Goal: Task Accomplishment & Management: Manage account settings

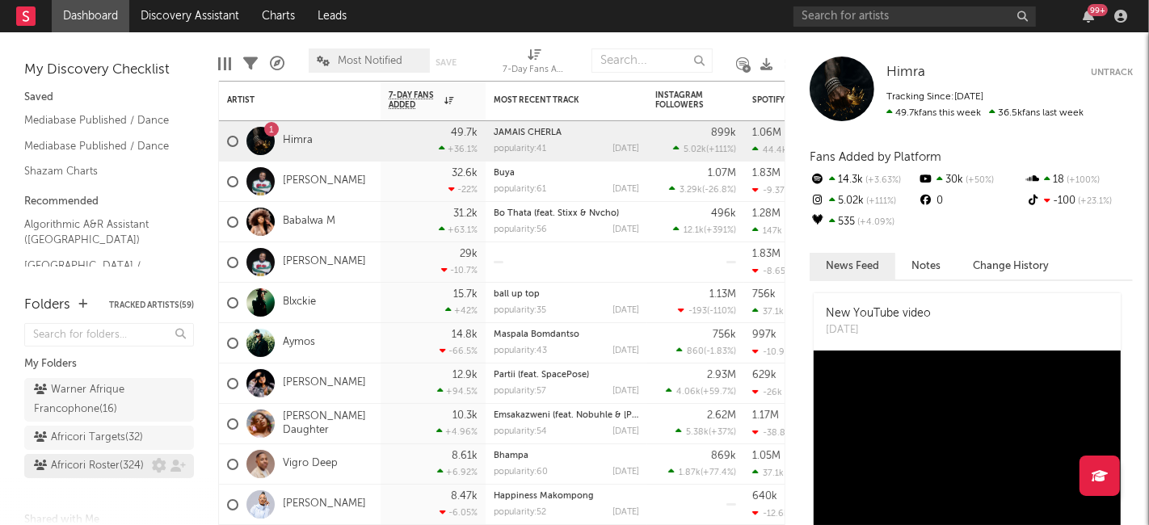
click at [82, 476] on div "Africori Roster ( 324 )" at bounding box center [89, 466] width 110 height 19
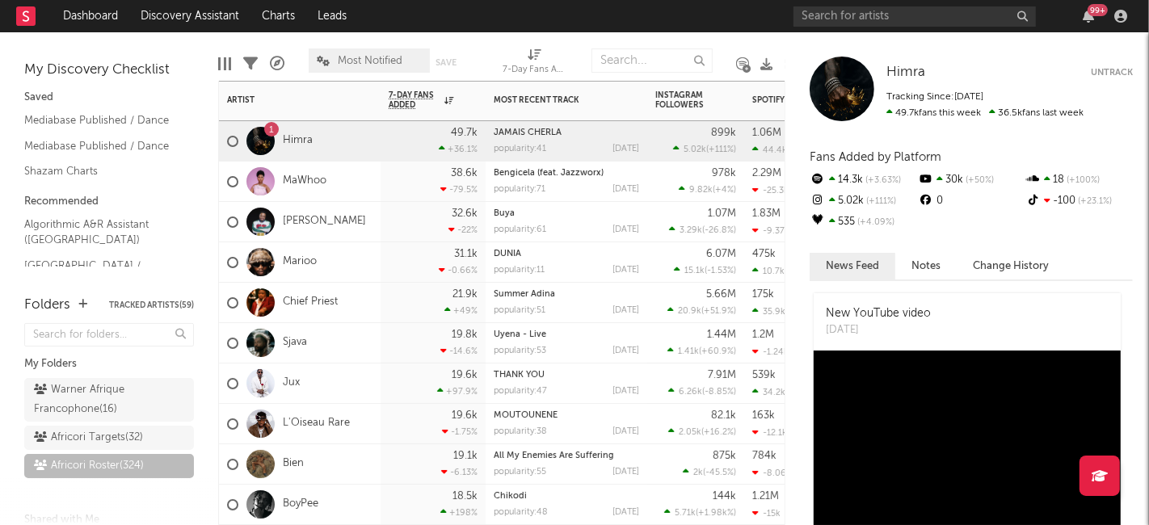
click at [634, 140] on div "JAMAIS CHERLA popularity: 41 [DATE]" at bounding box center [566, 141] width 145 height 40
click at [61, 448] on div "Africori Targets ( 32 )" at bounding box center [88, 437] width 109 height 19
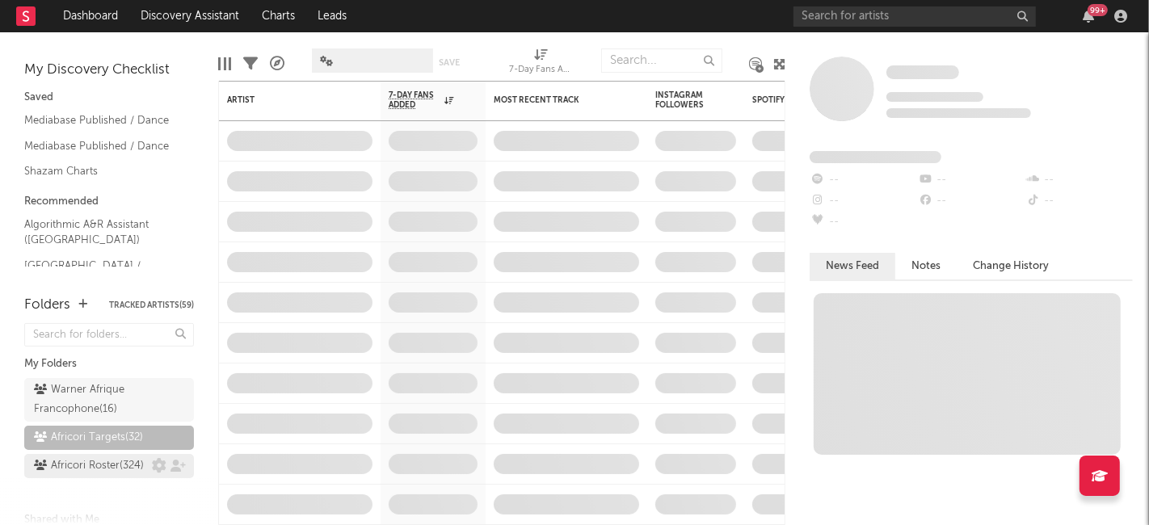
click at [91, 476] on div "Africori Roster ( 324 )" at bounding box center [89, 466] width 110 height 19
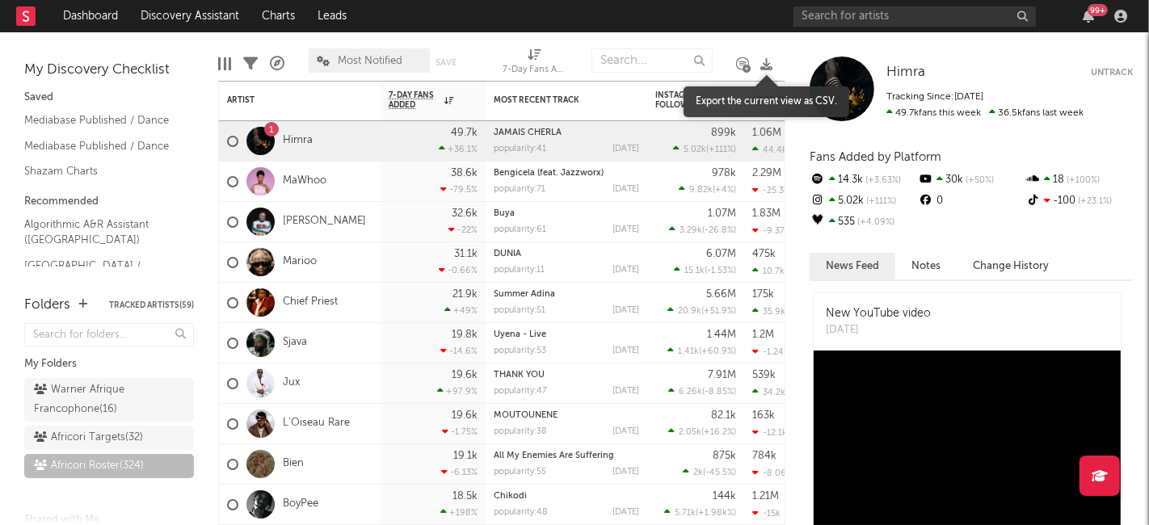
click at [764, 63] on icon at bounding box center [766, 64] width 12 height 12
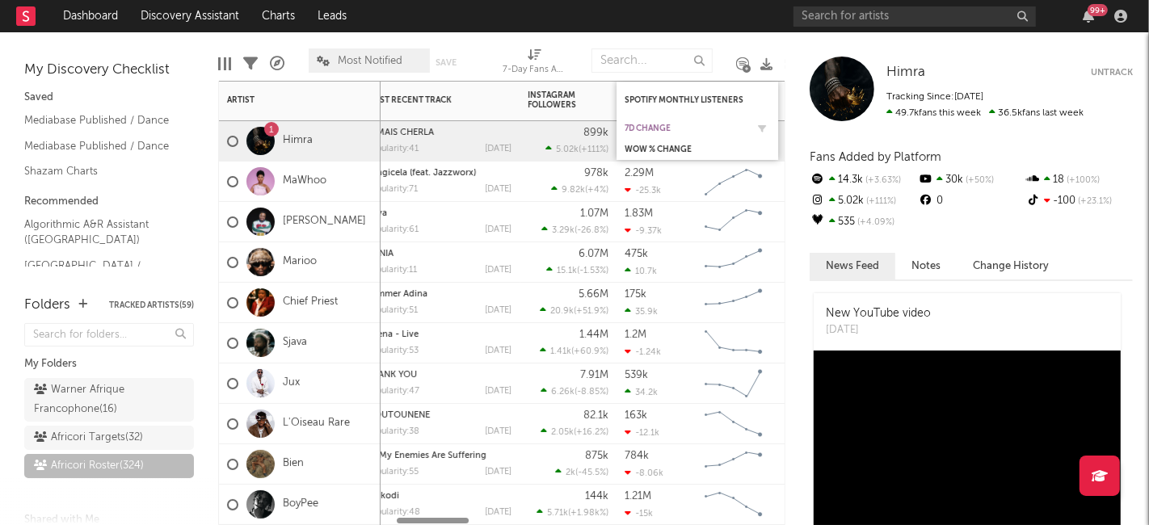
click at [663, 130] on div "7d Change" at bounding box center [685, 129] width 121 height 10
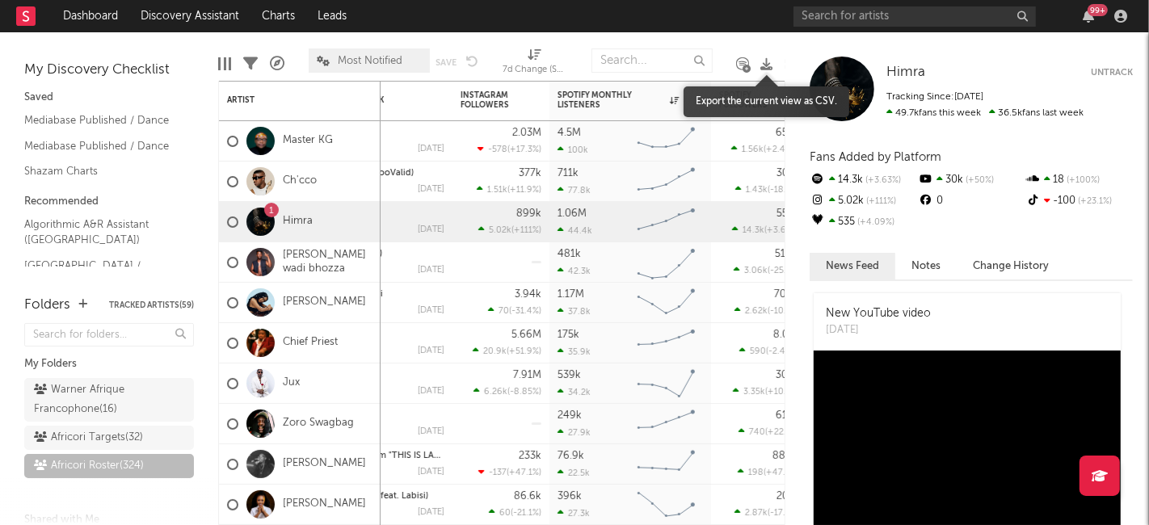
click at [768, 58] on icon at bounding box center [766, 64] width 12 height 12
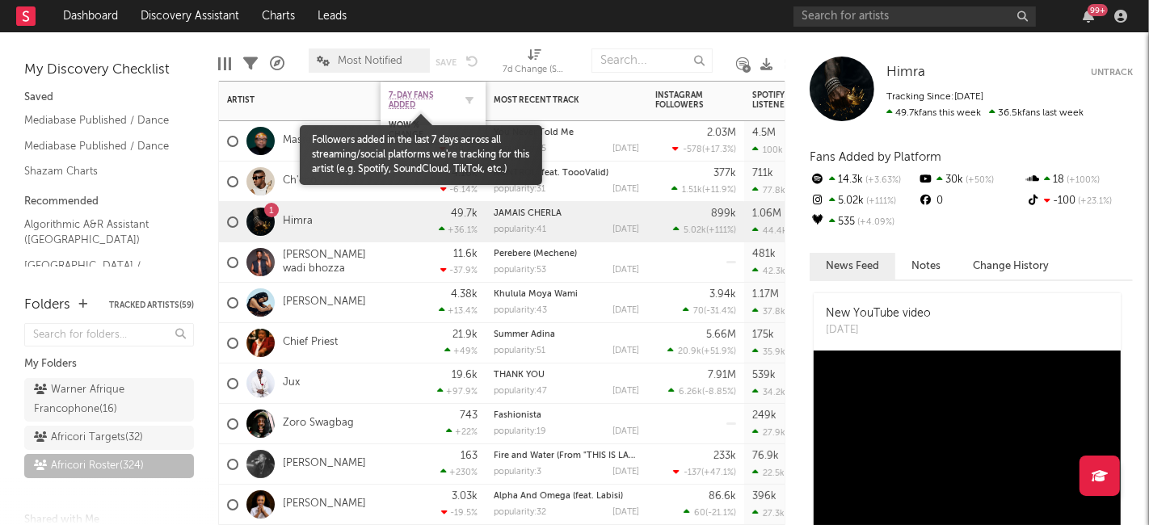
click at [418, 100] on span "7-Day Fans Added" at bounding box center [421, 100] width 65 height 19
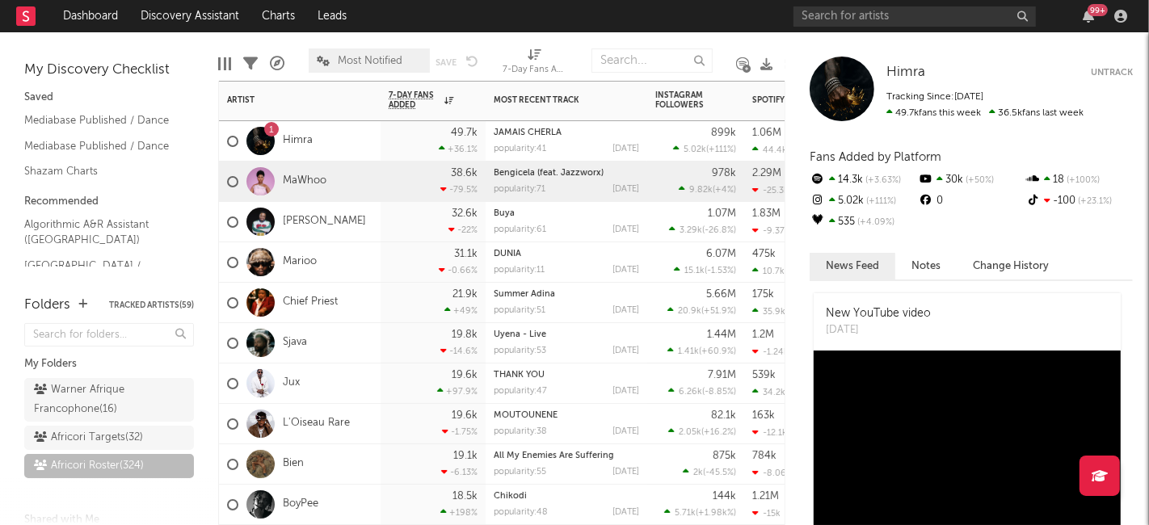
click at [385, 174] on div "38.6k -79.5 %" at bounding box center [433, 182] width 105 height 40
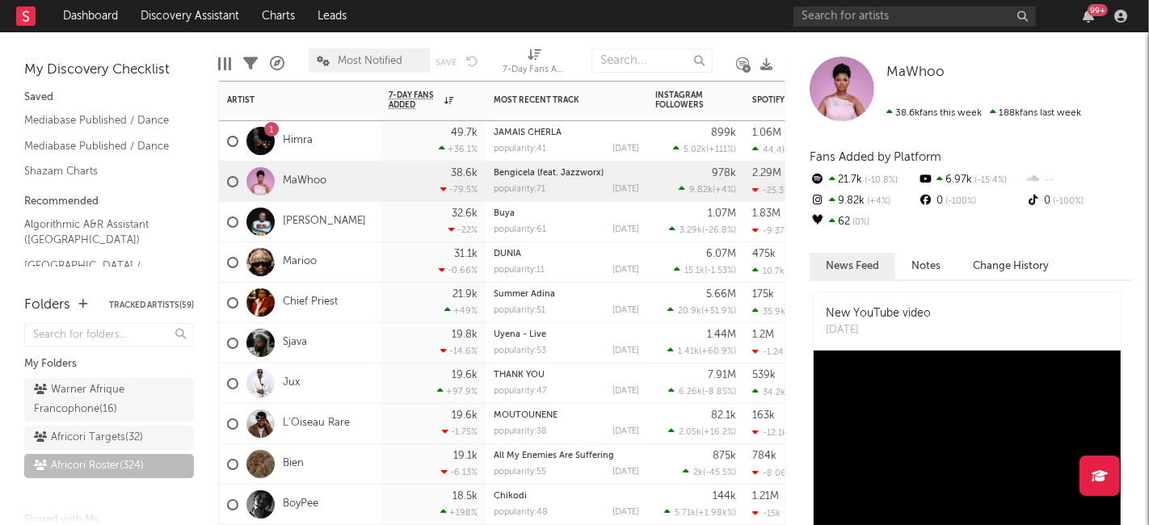
click at [376, 227] on div "[PERSON_NAME]" at bounding box center [300, 222] width 162 height 40
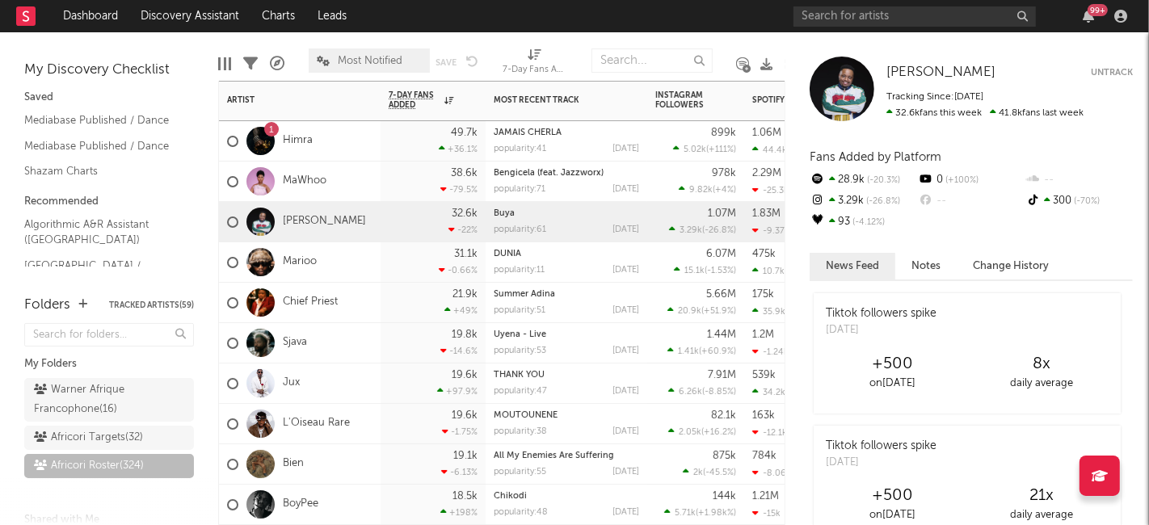
click at [341, 272] on div "Marioo" at bounding box center [300, 262] width 162 height 40
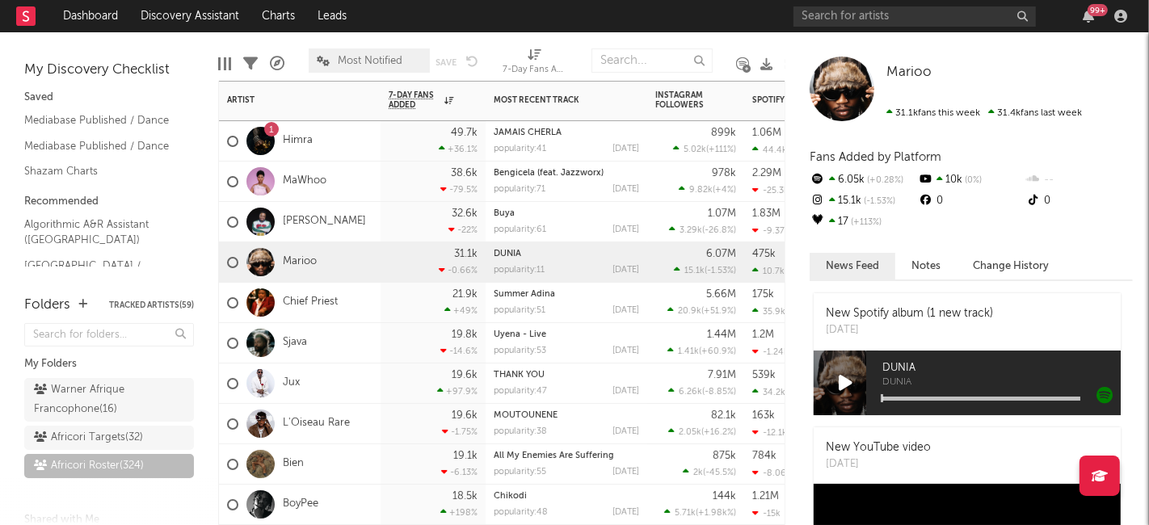
click at [361, 308] on div "Chief Priest" at bounding box center [300, 303] width 162 height 40
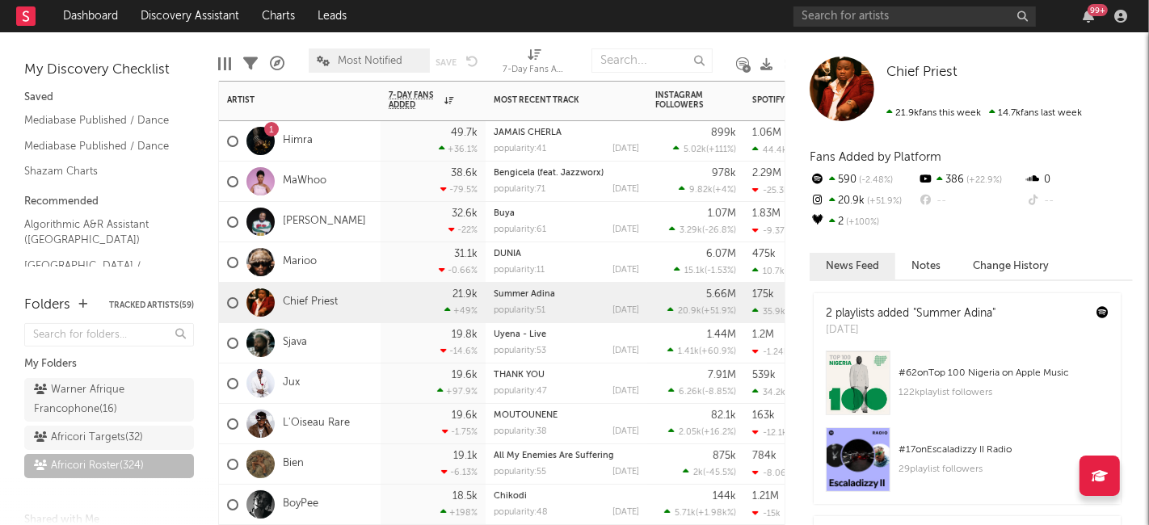
click at [364, 343] on div "Sjava" at bounding box center [300, 343] width 162 height 40
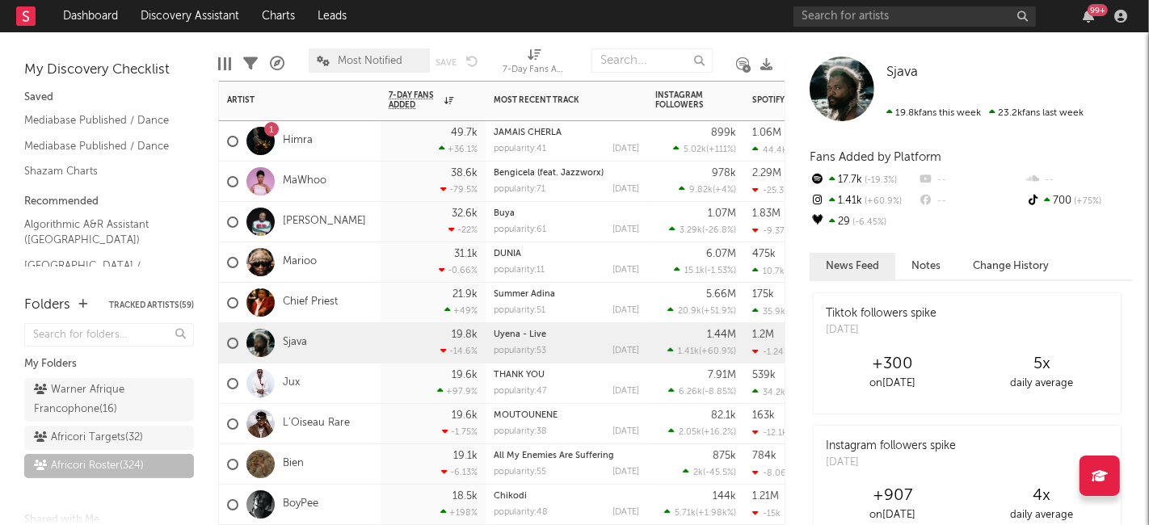
click at [370, 307] on div "Chief Priest" at bounding box center [300, 303] width 162 height 40
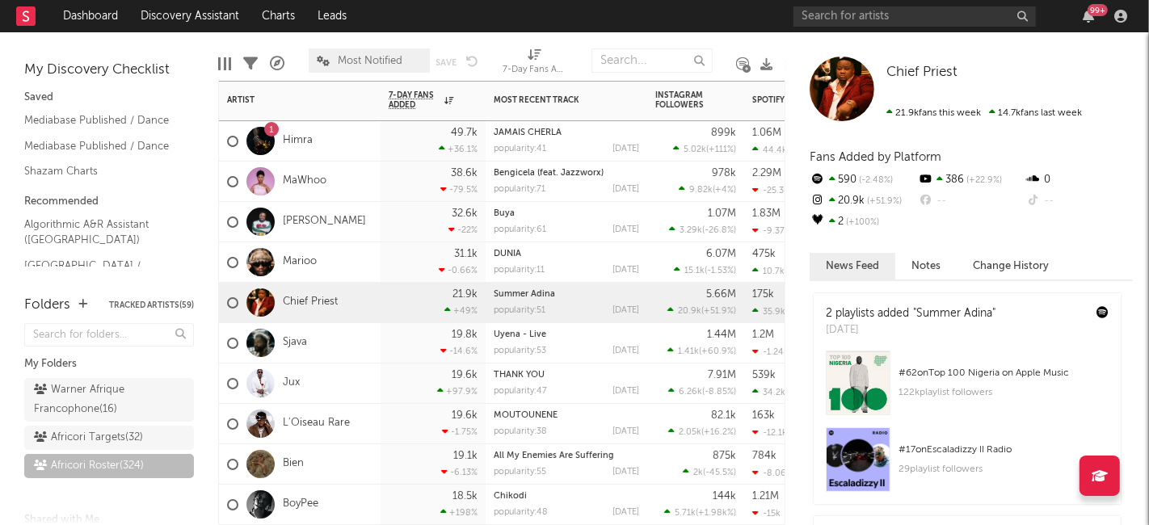
click at [352, 383] on div "Jux" at bounding box center [300, 384] width 162 height 40
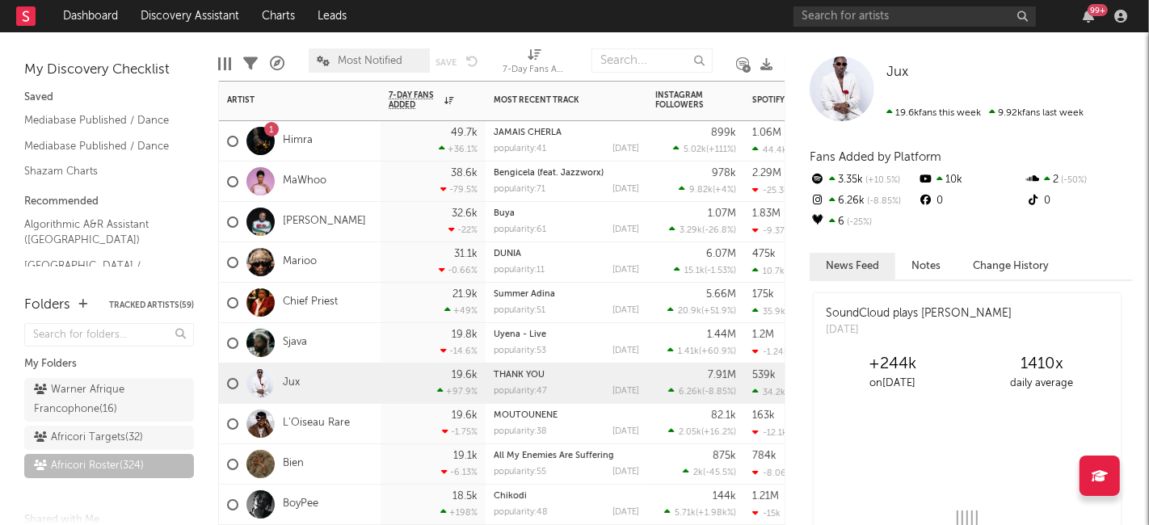
click at [373, 420] on div "L'Oiseau Rare" at bounding box center [300, 424] width 162 height 40
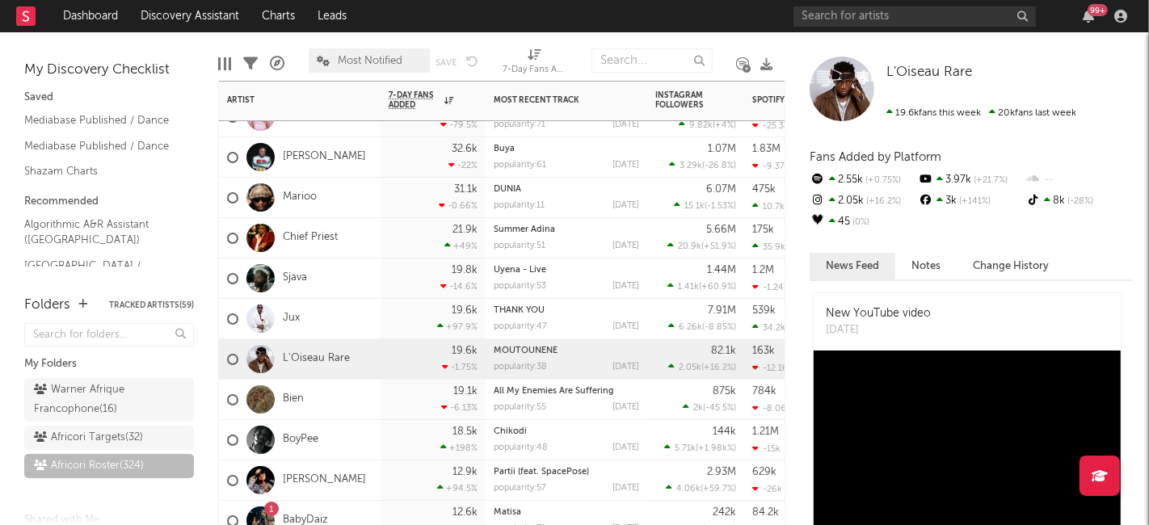
click at [343, 444] on div "BoyPee" at bounding box center [300, 440] width 162 height 40
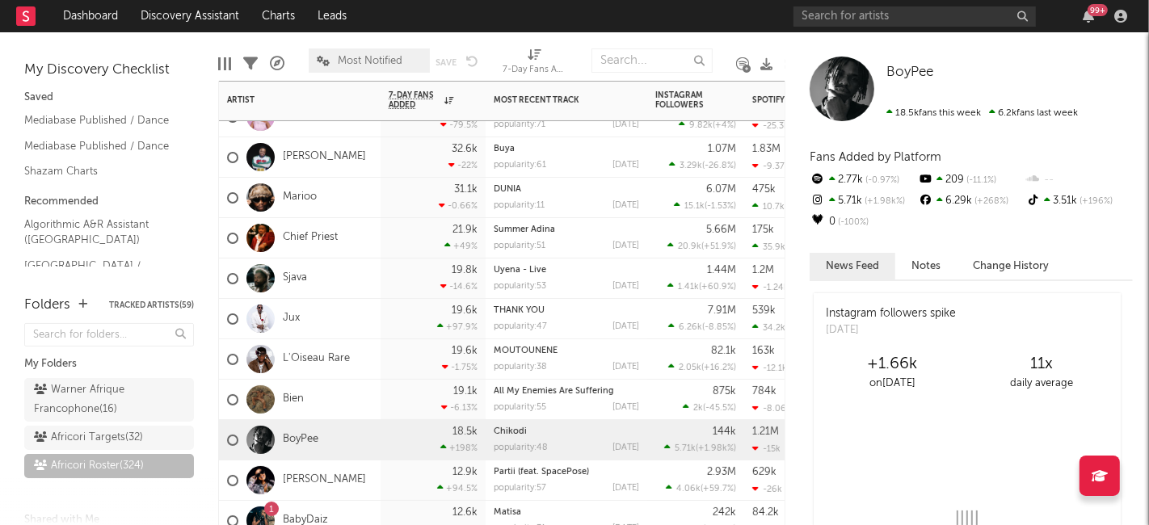
click at [362, 474] on div "[PERSON_NAME]" at bounding box center [300, 481] width 162 height 40
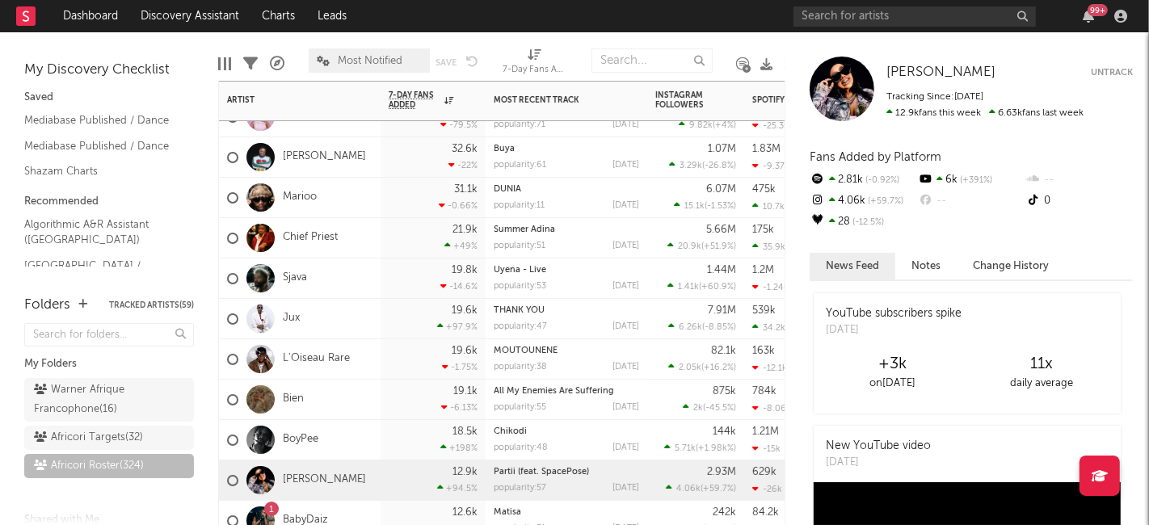
click at [369, 271] on div "Sjava" at bounding box center [300, 279] width 162 height 40
